Goal: Task Accomplishment & Management: Manage account settings

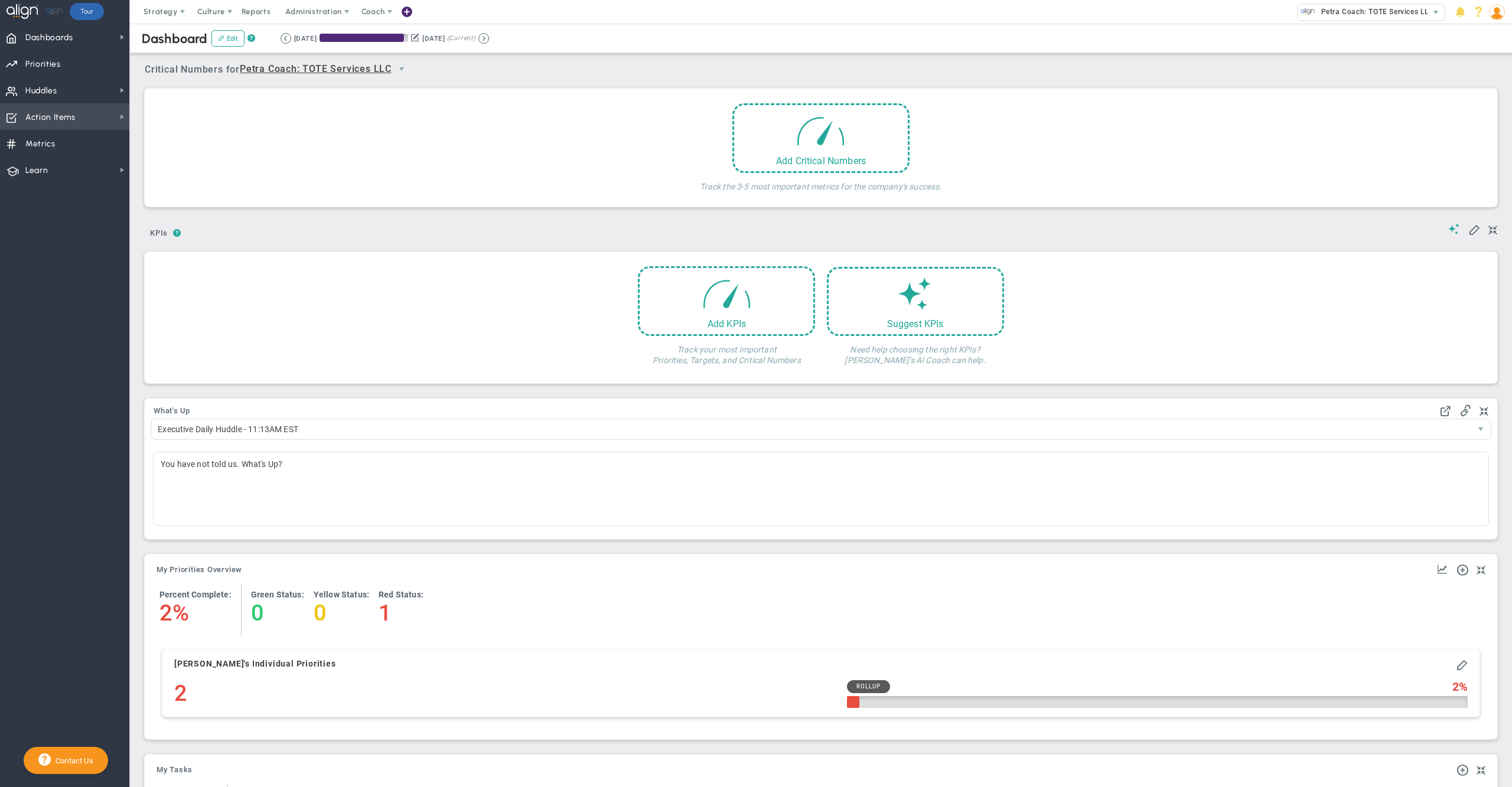
click at [72, 116] on span "Action Items" at bounding box center [50, 117] width 50 height 25
click at [178, 155] on span "Stucks" at bounding box center [167, 160] width 24 height 11
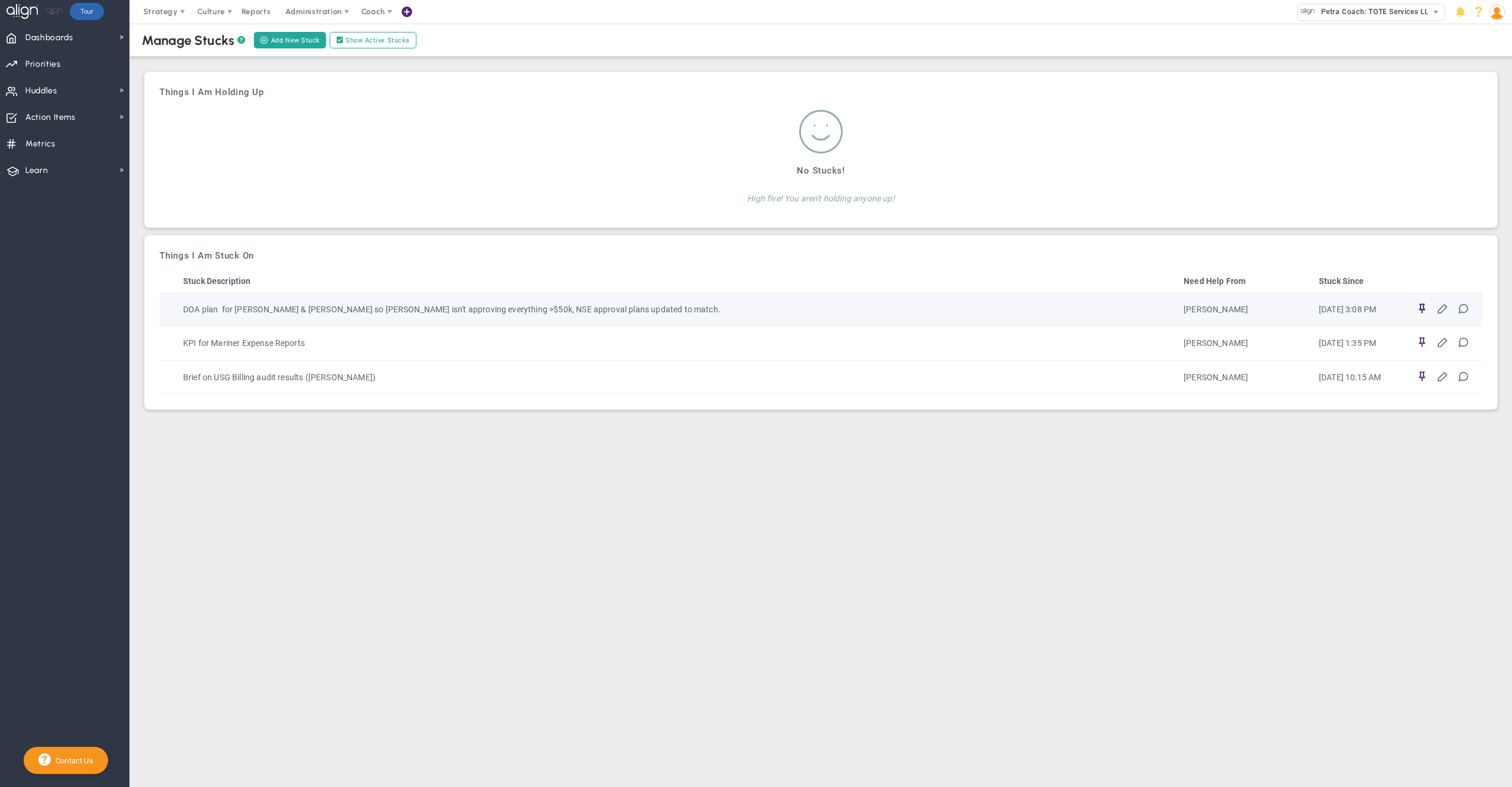
click at [1419, 305] on span at bounding box center [1422, 308] width 11 height 11
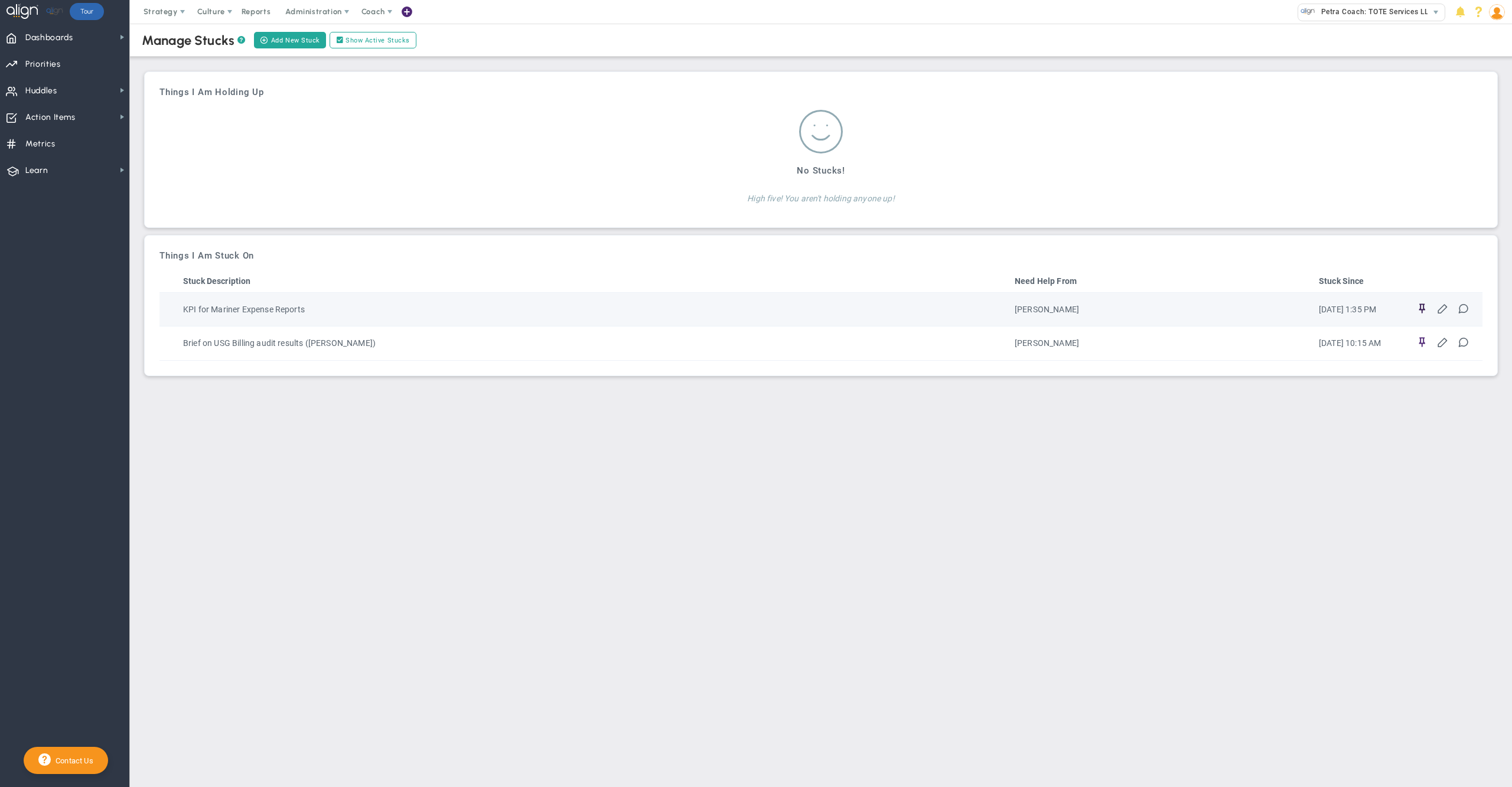
click at [1420, 309] on span at bounding box center [1422, 308] width 11 height 11
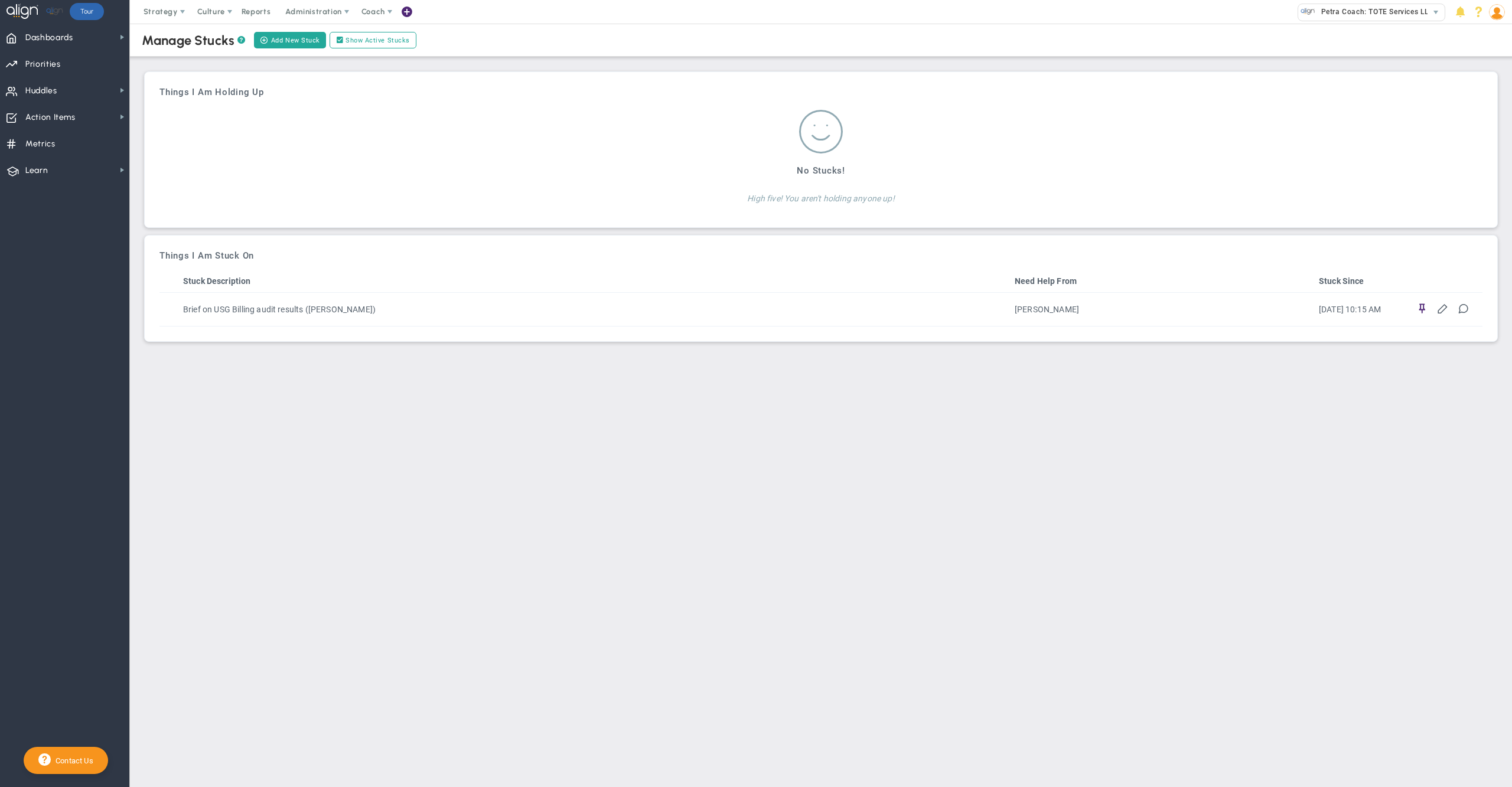
click at [1420, 308] on span at bounding box center [1422, 308] width 11 height 11
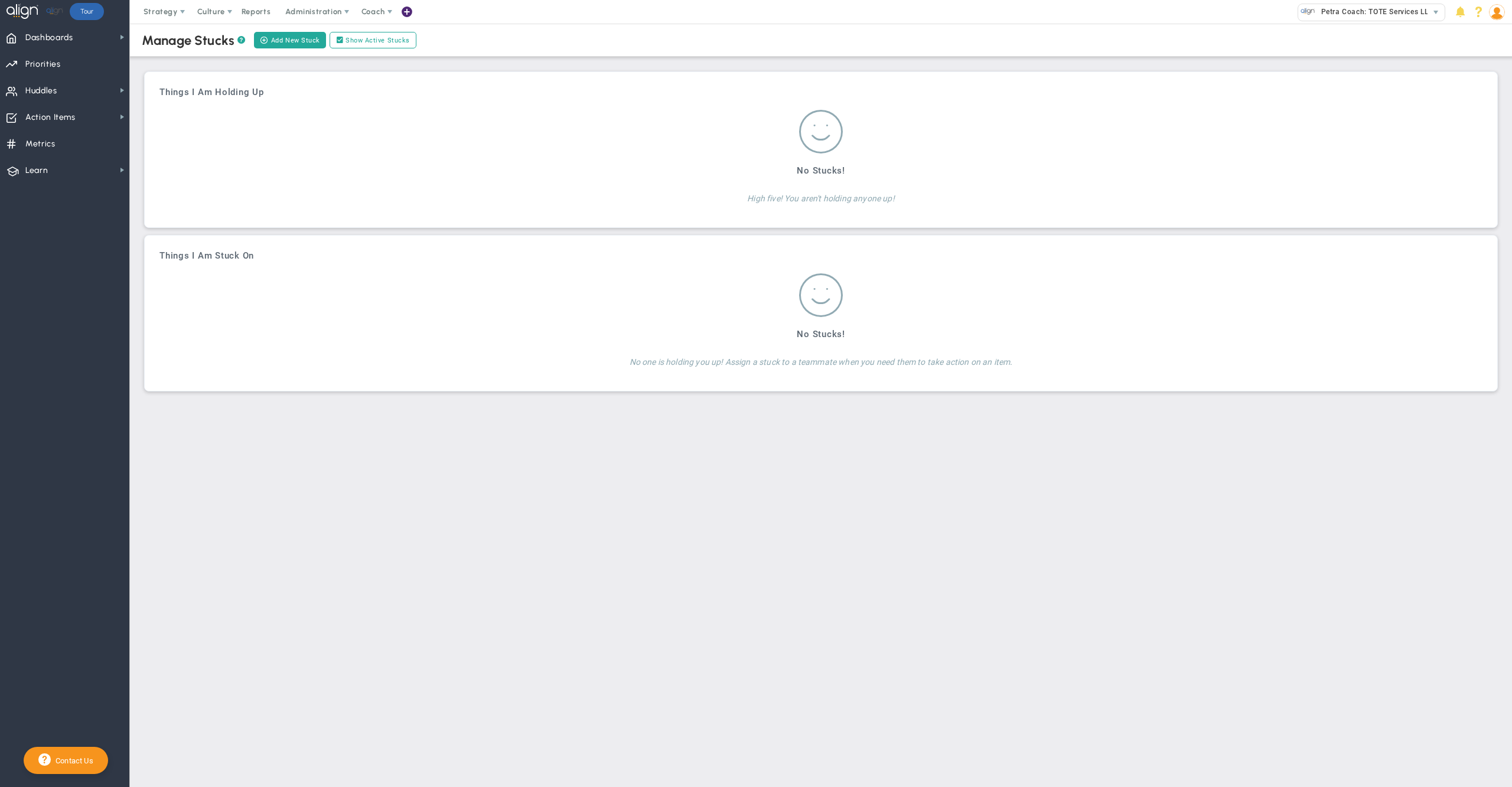
click at [1503, 8] on img at bounding box center [1496, 12] width 16 height 16
click at [1480, 124] on span "Sign Out" at bounding box center [1460, 129] width 95 height 23
